Goal: Task Accomplishment & Management: Complete application form

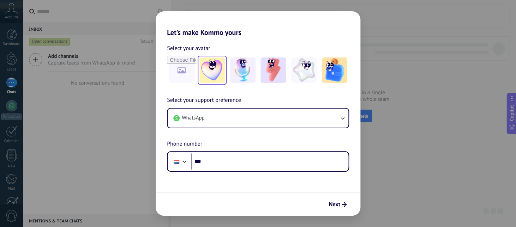
click at [207, 74] on img at bounding box center [211, 70] width 25 height 25
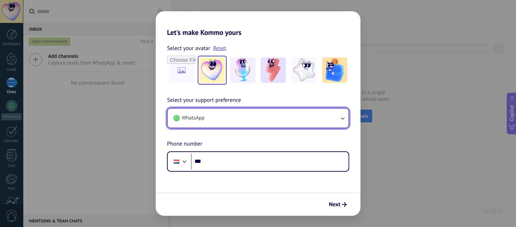
click at [206, 117] on button "WhatsApp" at bounding box center [258, 118] width 181 height 19
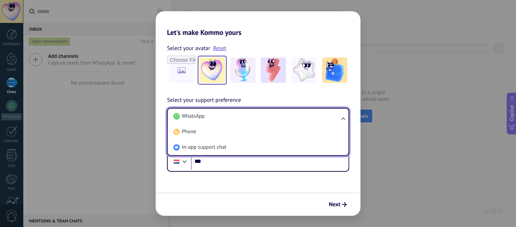
click at [201, 149] on span "In-app support chat" at bounding box center [204, 147] width 44 height 7
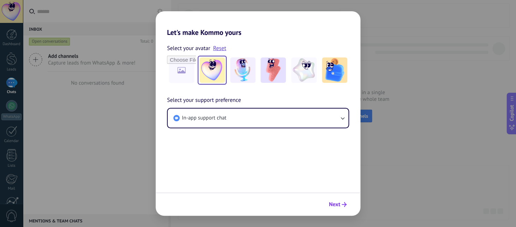
click at [342, 185] on use "submit" at bounding box center [344, 204] width 5 height 5
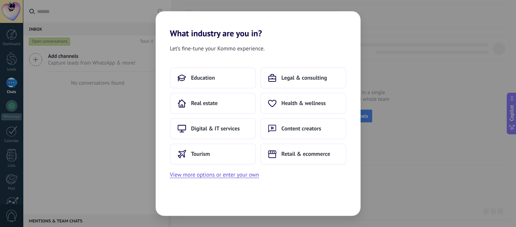
click at [12, 10] on div "What industry are you in? Let’s fine-tune your Kommo experience. Education Lega…" at bounding box center [258, 113] width 516 height 227
click at [13, 11] on div "What industry are you in? Let’s fine-tune your Kommo experience. Education Lega…" at bounding box center [258, 113] width 516 height 227
click at [86, 114] on div "What industry are you in? Let’s fine-tune your Kommo experience. Education Lega…" at bounding box center [258, 113] width 516 height 227
click at [123, 120] on div "What industry are you in? Let’s fine-tune your Kommo experience. Education Lega…" at bounding box center [258, 113] width 516 height 227
click at [5, 7] on div "What industry are you in? Let’s fine-tune your Kommo experience. Real estate Co…" at bounding box center [258, 113] width 516 height 227
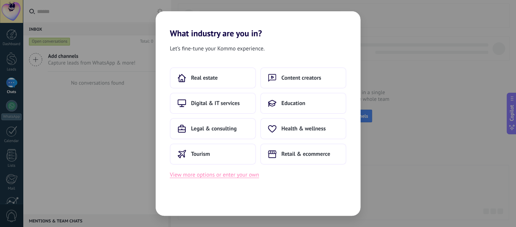
click at [209, 173] on button "View more options or enter your own" at bounding box center [214, 175] width 89 height 9
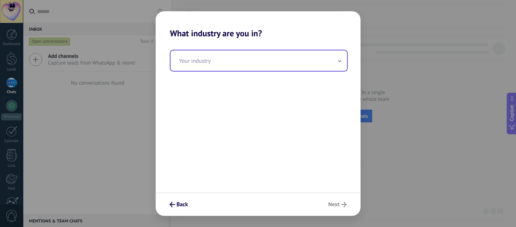
click at [201, 64] on input "text" at bounding box center [259, 60] width 177 height 20
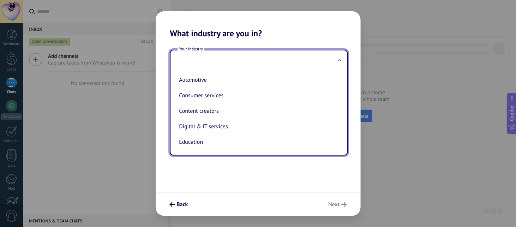
click at [128, 149] on div "What industry are you in? Your industry Automotive Consumer services Content cr…" at bounding box center [258, 113] width 516 height 227
